Goal: Task Accomplishment & Management: Manage account settings

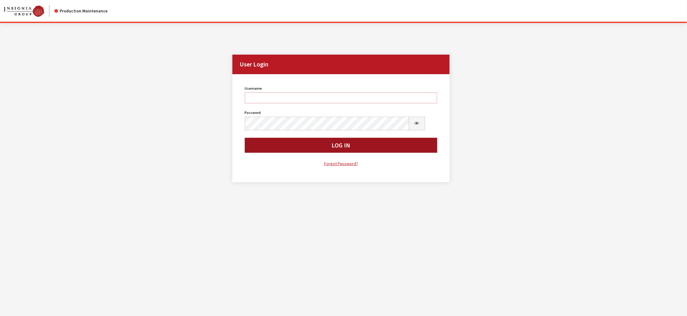
type input "kdorton"
click at [312, 153] on button "Log In" at bounding box center [341, 145] width 193 height 15
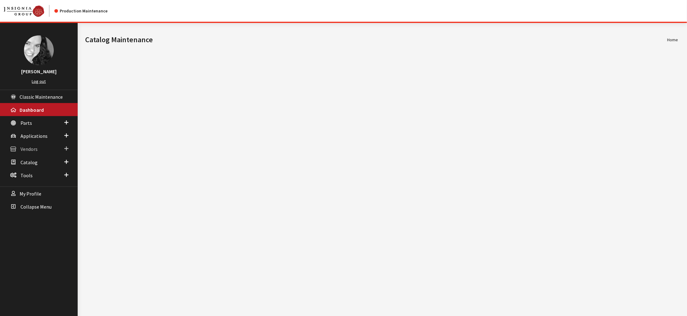
click at [55, 155] on link "Vendors" at bounding box center [39, 148] width 78 height 13
click at [47, 167] on link "Dealer Search" at bounding box center [39, 161] width 78 height 11
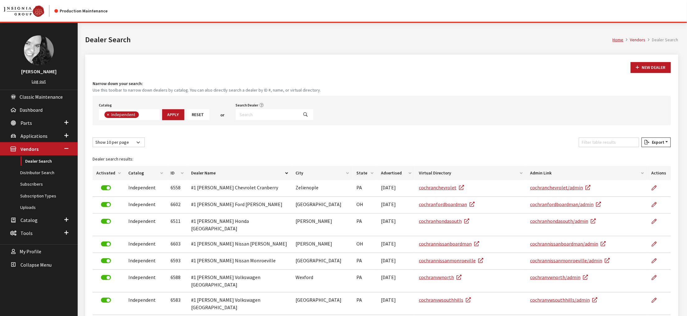
scroll to position [54, 0]
click at [284, 120] on input "Search Dealer" at bounding box center [267, 114] width 63 height 11
type input "ciocca"
select select
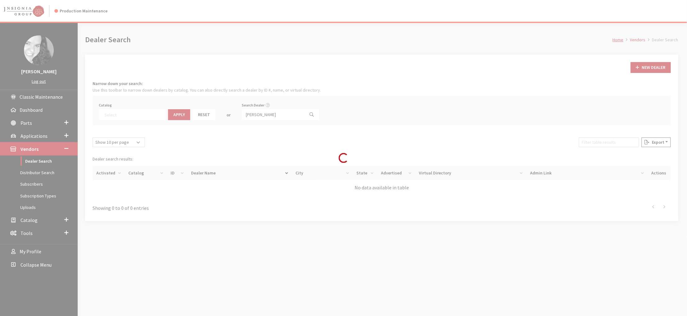
scroll to position [79, 0]
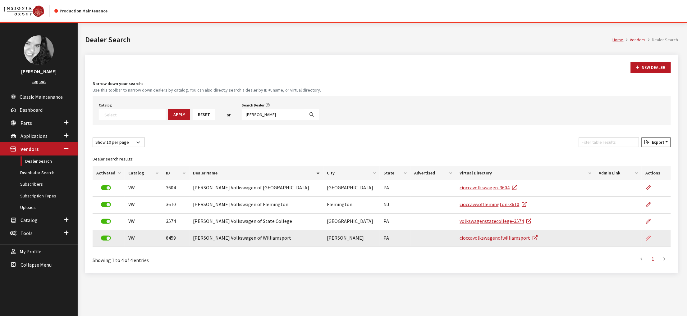
click at [647, 241] on icon at bounding box center [648, 238] width 5 height 5
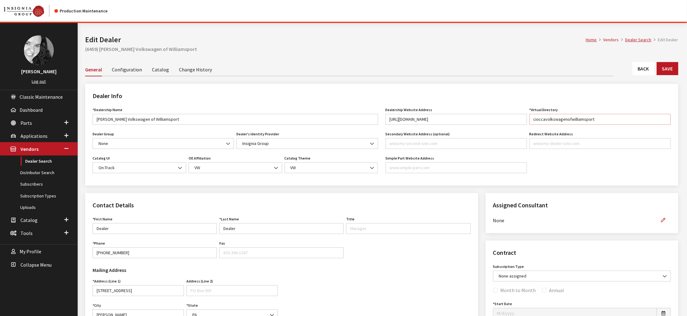
click at [623, 125] on input "cioccavolkswagenofwilliamsport" at bounding box center [599, 119] width 141 height 11
type input "cioccavolkswagenofwilliamsport-6459"
click at [666, 75] on button "Save" at bounding box center [667, 68] width 21 height 13
drag, startPoint x: 421, startPoint y: 139, endPoint x: 509, endPoint y: 143, distance: 88.3
click at [509, 125] on input "[URL][DOMAIN_NAME]" at bounding box center [456, 119] width 141 height 11
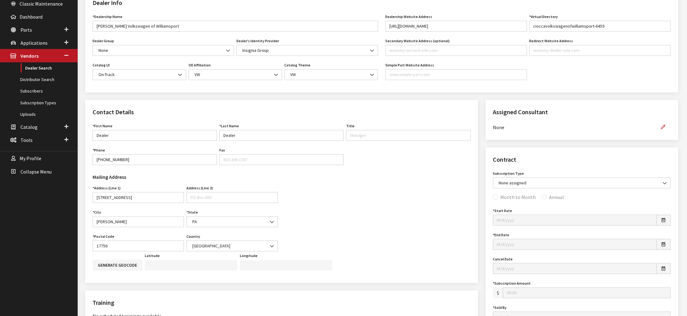
scroll to position [155, 0]
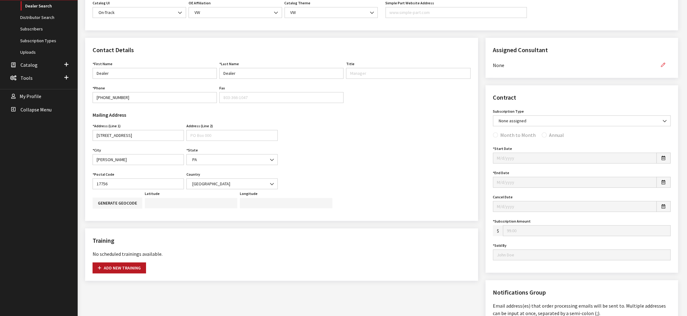
click at [661, 67] on icon "button" at bounding box center [663, 65] width 4 height 4
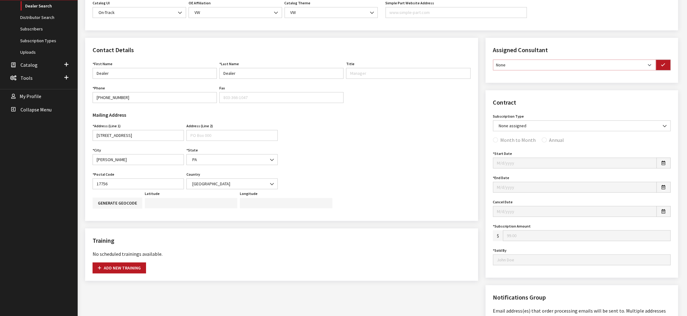
click at [639, 71] on select "None Brian Gulbrandson Dave West Khrys Dorton Kurt Daugherty Roger Schmidt" at bounding box center [574, 65] width 163 height 11
select select "30"
click at [495, 71] on select "None Brian Gulbrandson Dave West Khrys Dorton Kurt Daugherty Roger Schmidt" at bounding box center [574, 65] width 163 height 11
click at [661, 67] on icon "button" at bounding box center [663, 65] width 4 height 4
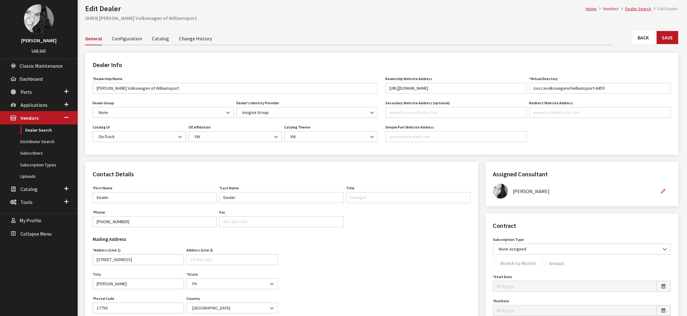
scroll to position [0, 0]
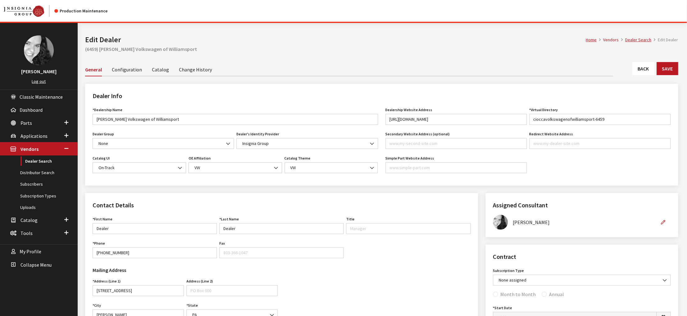
click at [169, 76] on link "Catalog" at bounding box center [160, 69] width 17 height 13
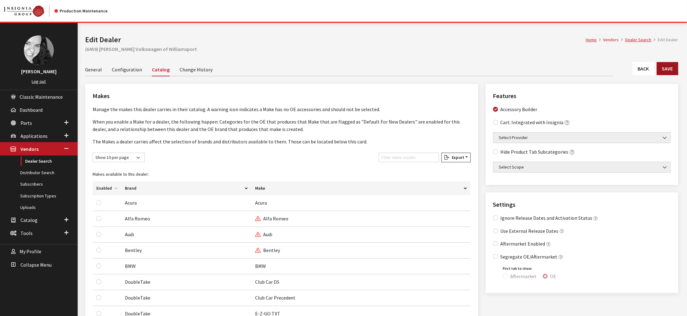
click at [663, 75] on button "Save" at bounding box center [667, 68] width 21 height 13
click at [635, 42] on link "Dealer Search" at bounding box center [638, 40] width 26 height 6
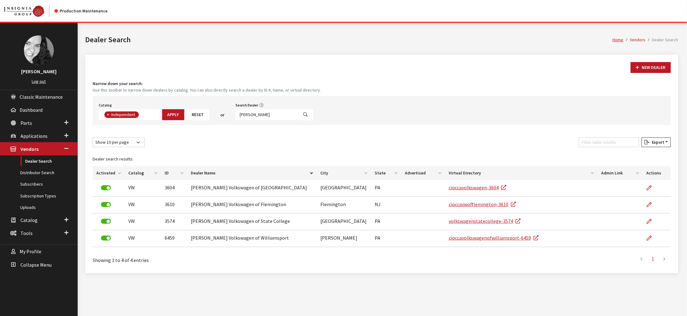
scroll to position [55, 0]
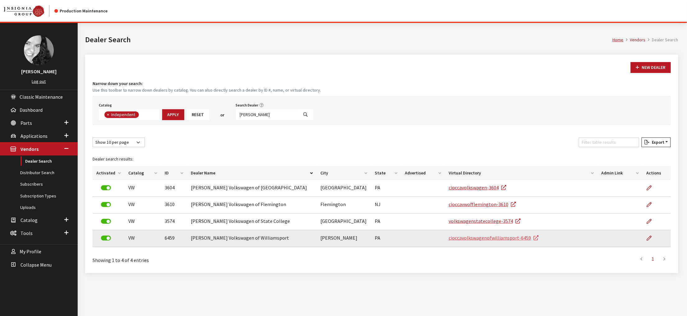
click at [501, 241] on link "cioccavolkswagenofwilliamsport-6459" at bounding box center [494, 238] width 90 height 6
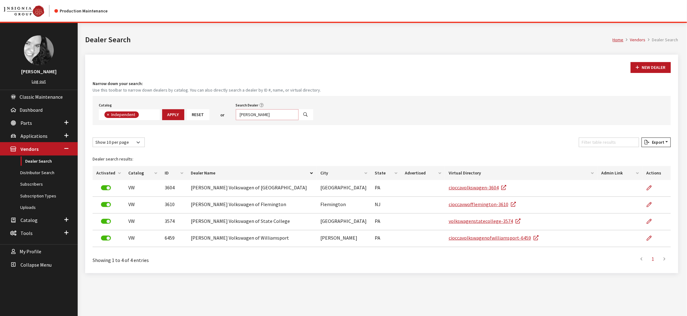
click at [298, 120] on input "[PERSON_NAME]" at bounding box center [267, 114] width 63 height 11
type input "flagship"
select select
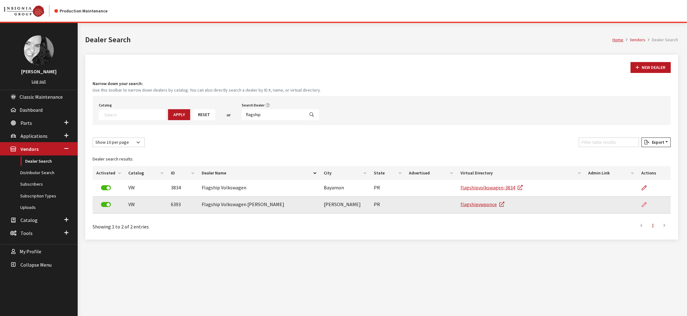
click at [642, 208] on icon at bounding box center [644, 205] width 5 height 5
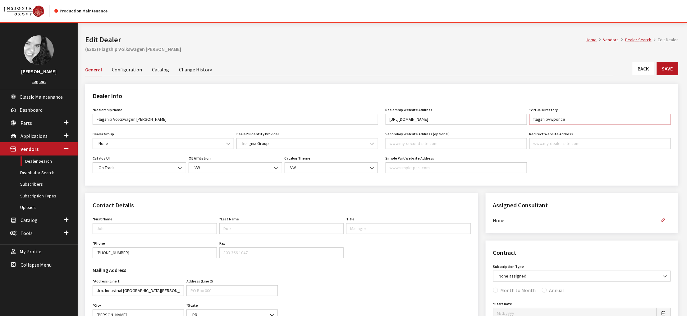
click at [597, 125] on input "flagshipvwponce" at bounding box center [599, 119] width 141 height 11
type input "flagshipvwponce-6393"
click at [661, 75] on button "Save" at bounding box center [667, 68] width 21 height 13
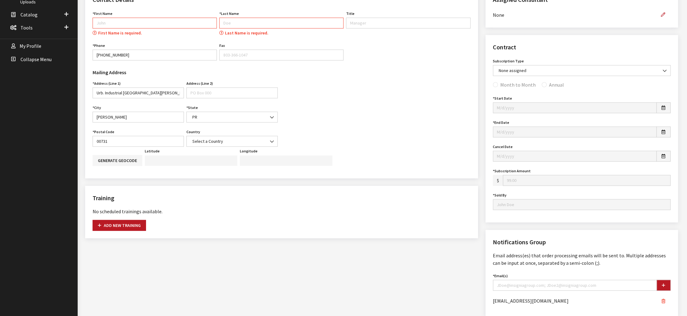
click at [137, 276] on div "Contact Details First Name First Name is required. Last Name Last Name is requi…" at bounding box center [281, 209] width 400 height 442
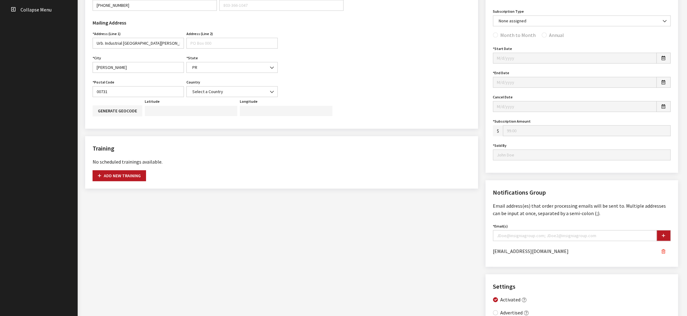
scroll to position [258, 0]
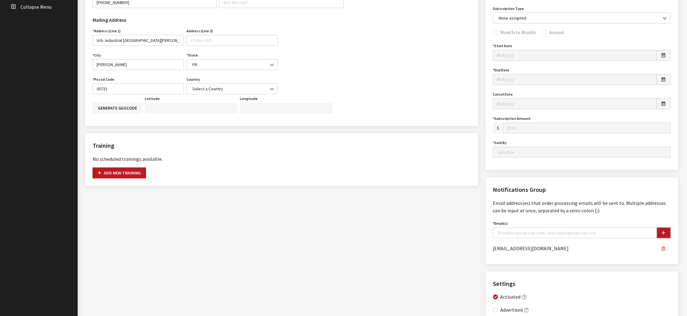
type input "Dealer"
click at [398, 94] on div "Mailing Address Address (Line 1) Urb. Industrial San Rafael Address is required…" at bounding box center [282, 53] width 386 height 81
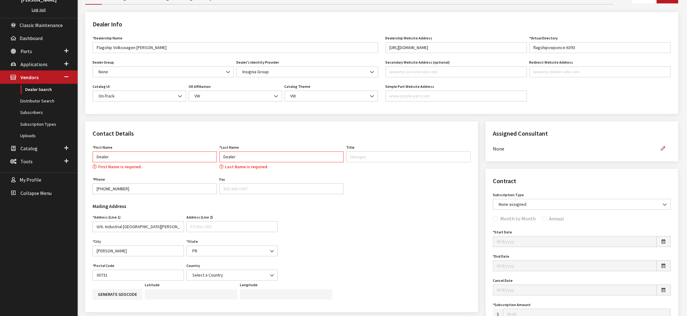
scroll to position [0, 0]
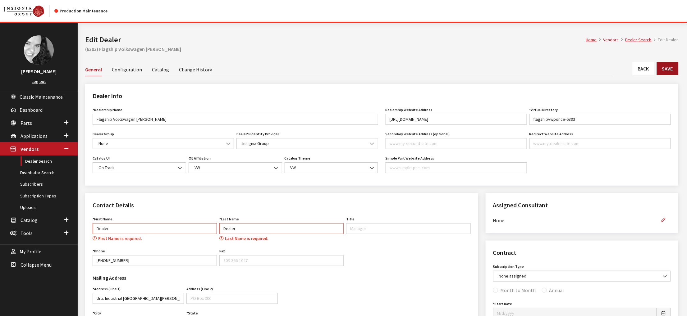
click at [663, 75] on button "Save" at bounding box center [667, 68] width 21 height 13
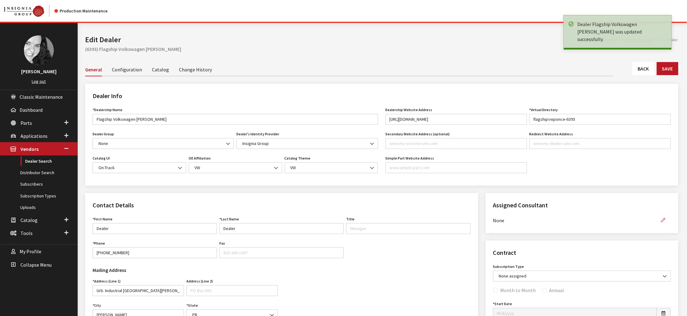
click at [661, 223] on icon "button" at bounding box center [663, 220] width 4 height 4
click at [622, 226] on select "None Brian Gulbrandson Dave West Khrys Dorton Kurt Daugherty Roger Schmidt" at bounding box center [574, 220] width 163 height 11
select select "30"
click at [495, 226] on select "None Brian Gulbrandson Dave West Khrys Dorton Kurt Daugherty Roger Schmidt" at bounding box center [574, 220] width 163 height 11
click at [661, 226] on button "button" at bounding box center [663, 220] width 15 height 11
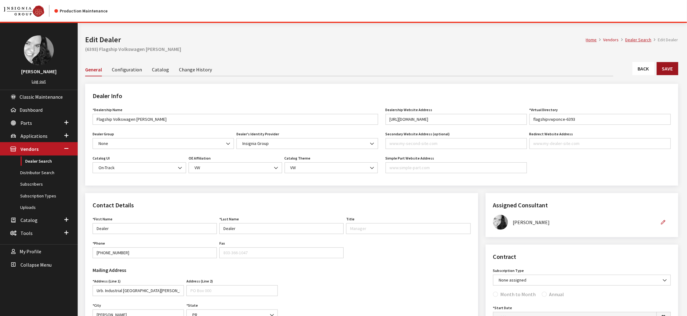
click at [667, 75] on button "Save" at bounding box center [667, 68] width 21 height 13
drag, startPoint x: 420, startPoint y: 137, endPoint x: 505, endPoint y: 140, distance: 85.2
click at [505, 125] on input "[URL][DOMAIN_NAME]" at bounding box center [456, 119] width 141 height 11
click at [169, 76] on link "Catalog" at bounding box center [160, 69] width 17 height 13
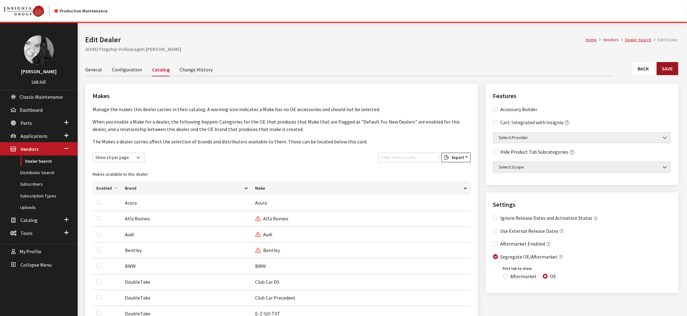
click at [669, 75] on button "Save" at bounding box center [667, 68] width 21 height 13
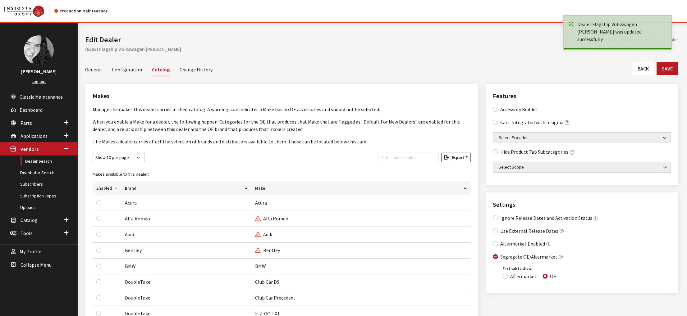
click at [633, 75] on link "Back" at bounding box center [644, 68] width 22 height 13
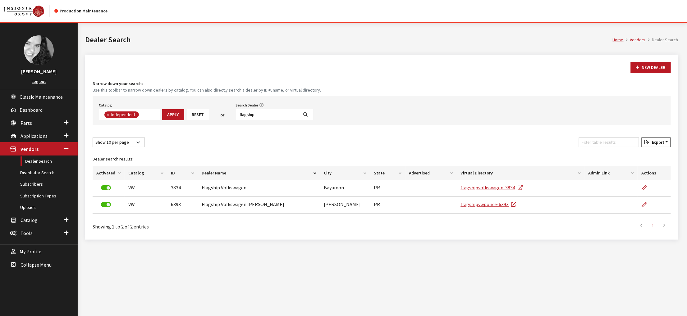
scroll to position [55, 0]
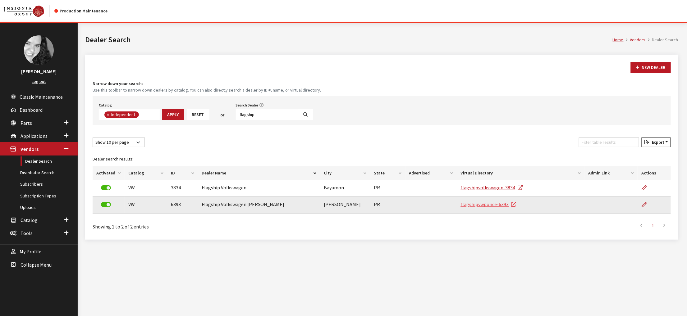
click at [492, 208] on link "flagshipvwponce-6393" at bounding box center [489, 204] width 56 height 6
